Goal: Transaction & Acquisition: Download file/media

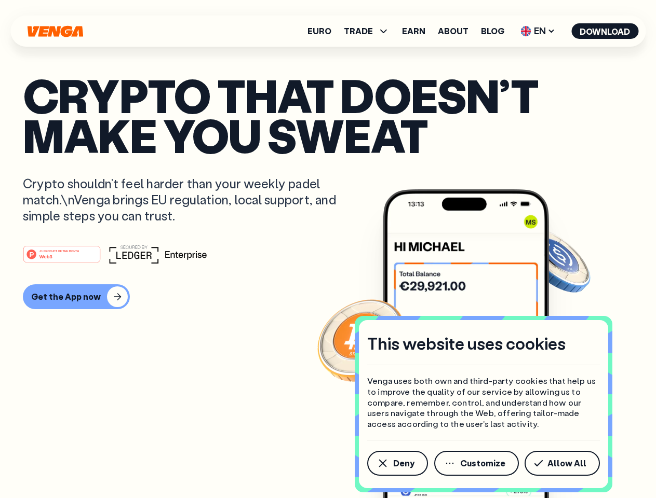
click at [328, 249] on div "#1 PRODUCT OF THE MONTH Web3" at bounding box center [328, 254] width 610 height 19
click at [397, 464] on span "Deny" at bounding box center [403, 463] width 21 height 8
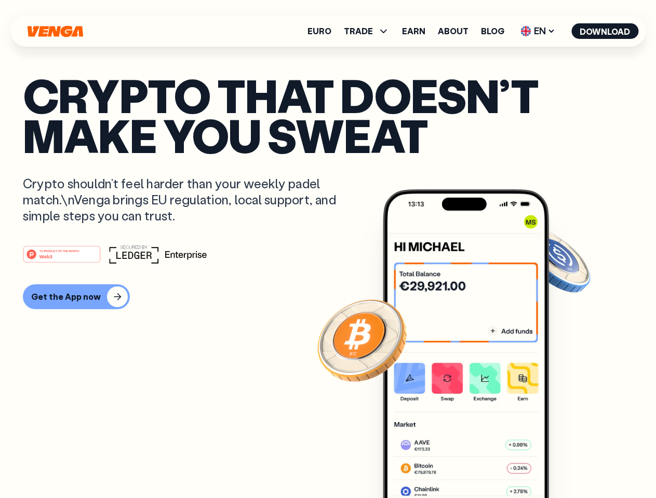
click at [477, 464] on img at bounding box center [466, 364] width 166 height 348
click at [564, 464] on article "Crypto that doesn’t make you sweat Crypto shouldn’t feel harder than your weekl…" at bounding box center [328, 269] width 610 height 389
click at [370, 31] on span "TRADE" at bounding box center [358, 31] width 29 height 8
click at [538, 31] on span "EN" at bounding box center [538, 31] width 42 height 17
click at [605, 31] on button "Download" at bounding box center [604, 31] width 67 height 16
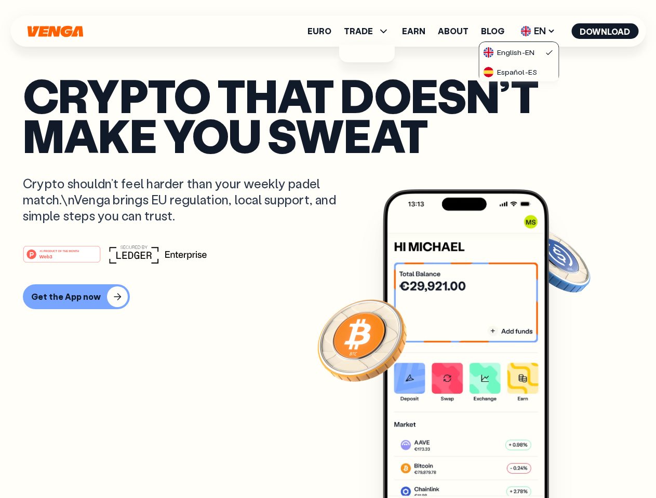
click at [328, 277] on div "#1 PRODUCT OF THE MONTH Web3 Get the App now" at bounding box center [328, 277] width 610 height 64
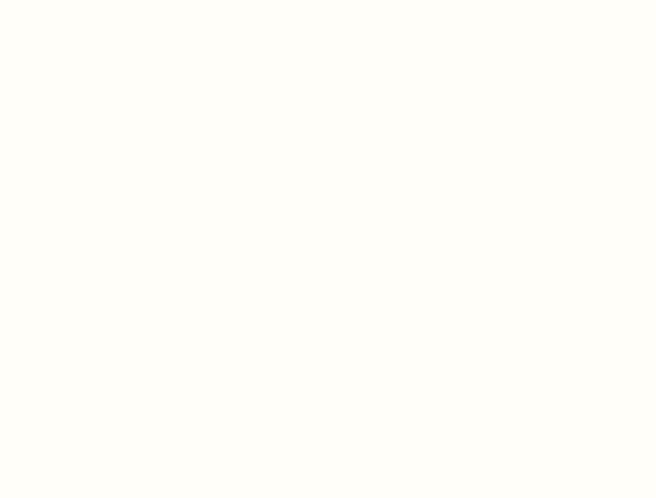
click at [75, 0] on html "This website uses cookies Venga uses both own and third-party cookies that help…" at bounding box center [328, 0] width 656 height 0
click at [63, 0] on html "This website uses cookies Venga uses both own and third-party cookies that help…" at bounding box center [328, 0] width 656 height 0
